Goal: Task Accomplishment & Management: Complete application form

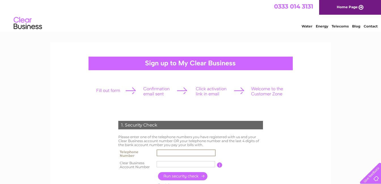
click at [169, 153] on input "text" at bounding box center [185, 153] width 59 height 7
type input "01729824165"
click at [165, 163] on input "text" at bounding box center [185, 164] width 59 height 7
type input "391672"
click at [188, 177] on input "button" at bounding box center [183, 176] width 50 height 8
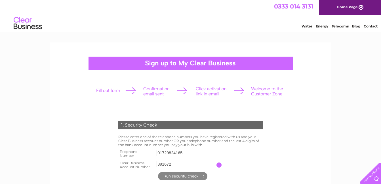
type input "**********"
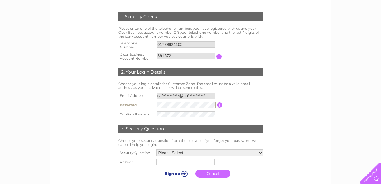
scroll to position [113, 0]
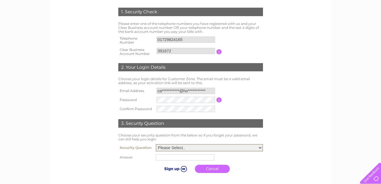
click at [261, 147] on select "Please Select.. In what town or city was your first job? In what town or city d…" at bounding box center [209, 147] width 107 height 7
select select "5"
click at [156, 145] on select "Please Select.. In what town or city was your first job? In what town or city d…" at bounding box center [209, 147] width 107 height 7
click at [166, 158] on input "text" at bounding box center [185, 157] width 59 height 7
type input "Mickey"
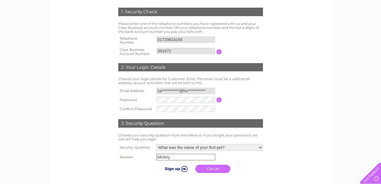
click at [176, 169] on input "submit" at bounding box center [175, 169] width 35 height 8
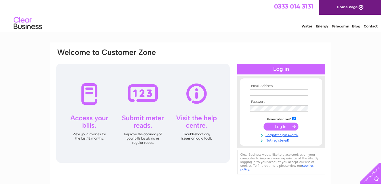
click at [266, 93] on input "text" at bounding box center [278, 93] width 58 height 6
type input "[PERSON_NAME][EMAIL_ADDRESS][DOMAIN_NAME]"
click at [282, 126] on input "submit" at bounding box center [280, 127] width 35 height 8
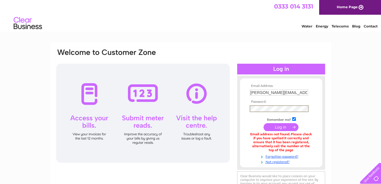
click at [289, 127] on input "submit" at bounding box center [280, 127] width 35 height 8
